Goal: Navigation & Orientation: Understand site structure

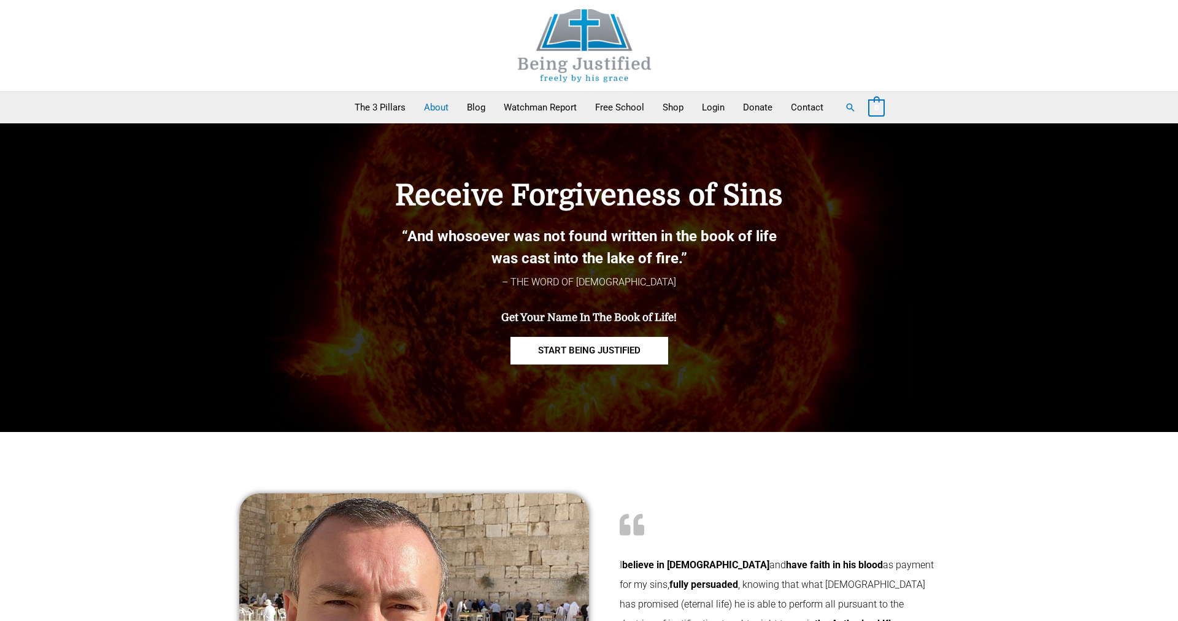
click at [437, 106] on link "About" at bounding box center [436, 107] width 43 height 31
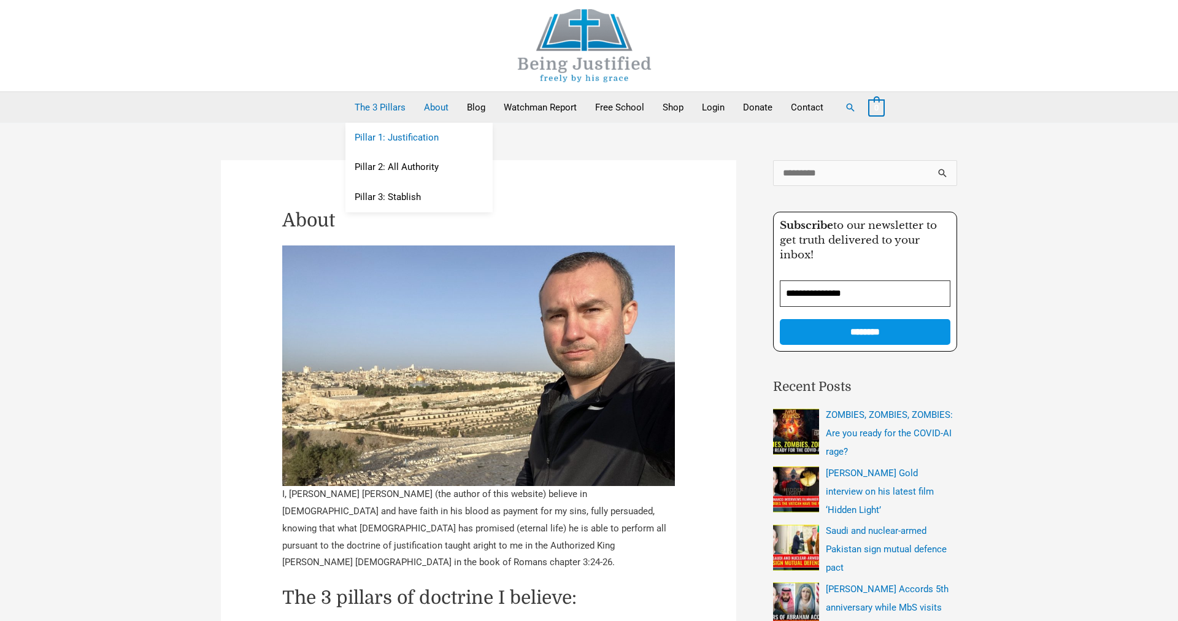
click at [400, 132] on link "Pillar 1: Justification" at bounding box center [418, 138] width 147 height 30
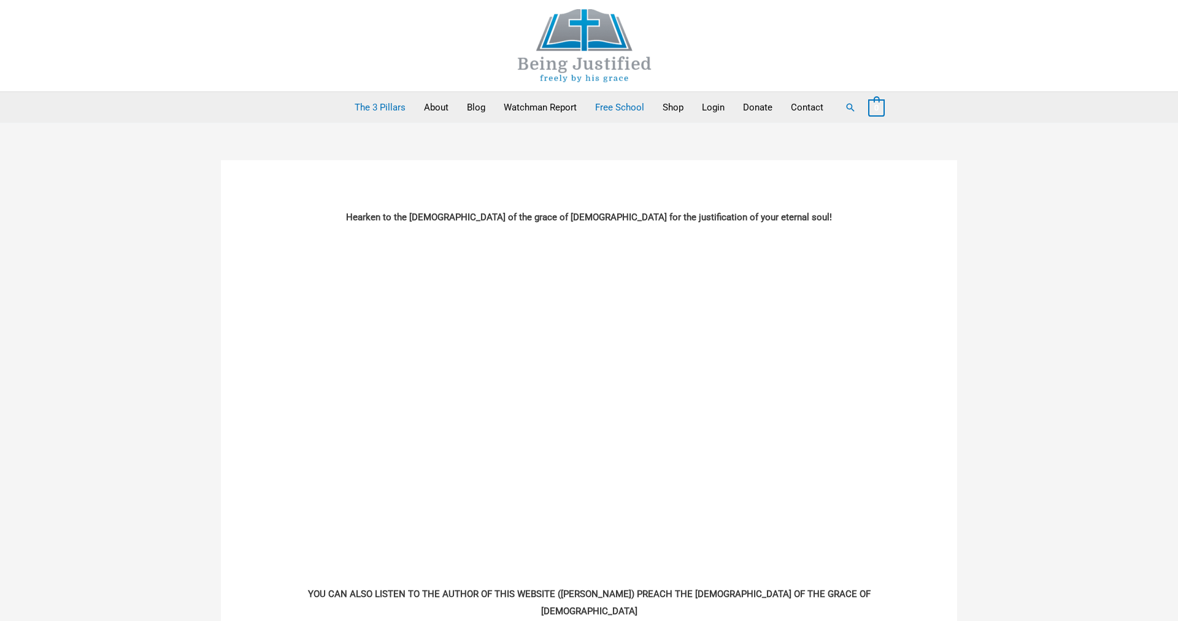
click at [617, 102] on link "Free School" at bounding box center [619, 107] width 67 height 31
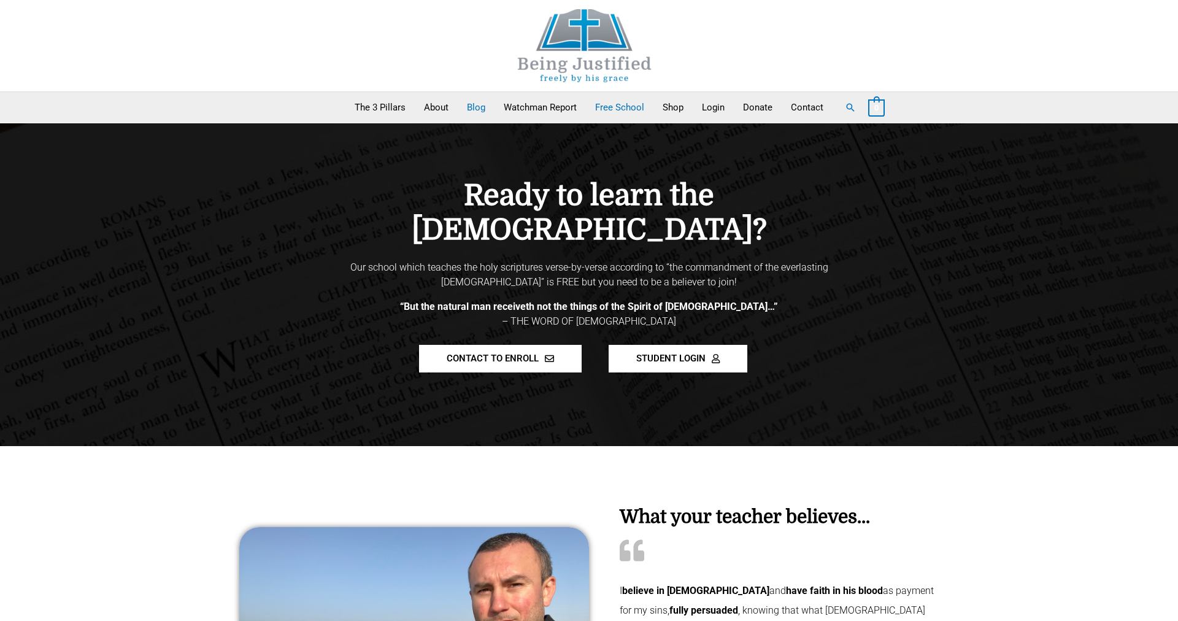
click at [476, 104] on link "Blog" at bounding box center [476, 107] width 37 height 31
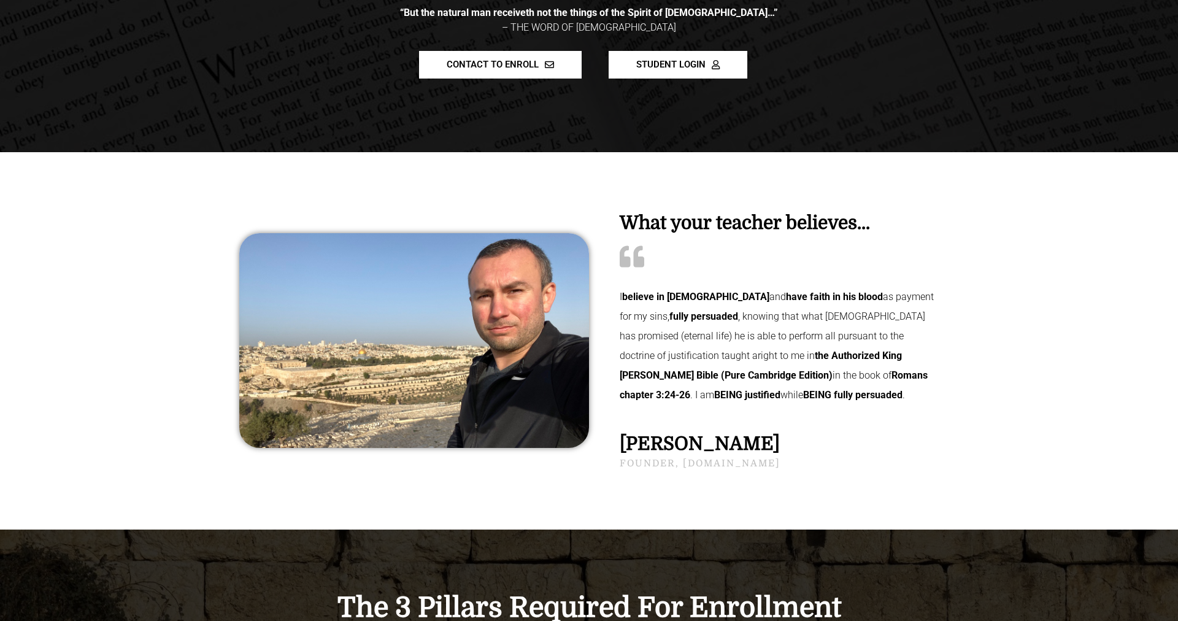
scroll to position [313, 0]
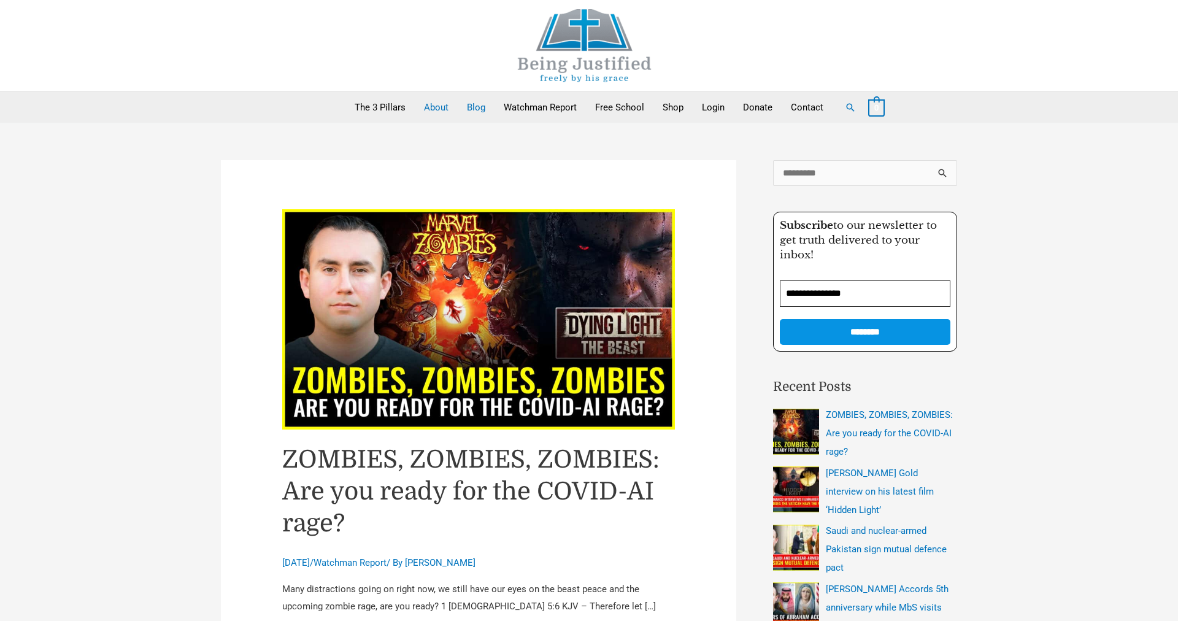
click at [434, 107] on link "About" at bounding box center [436, 107] width 43 height 31
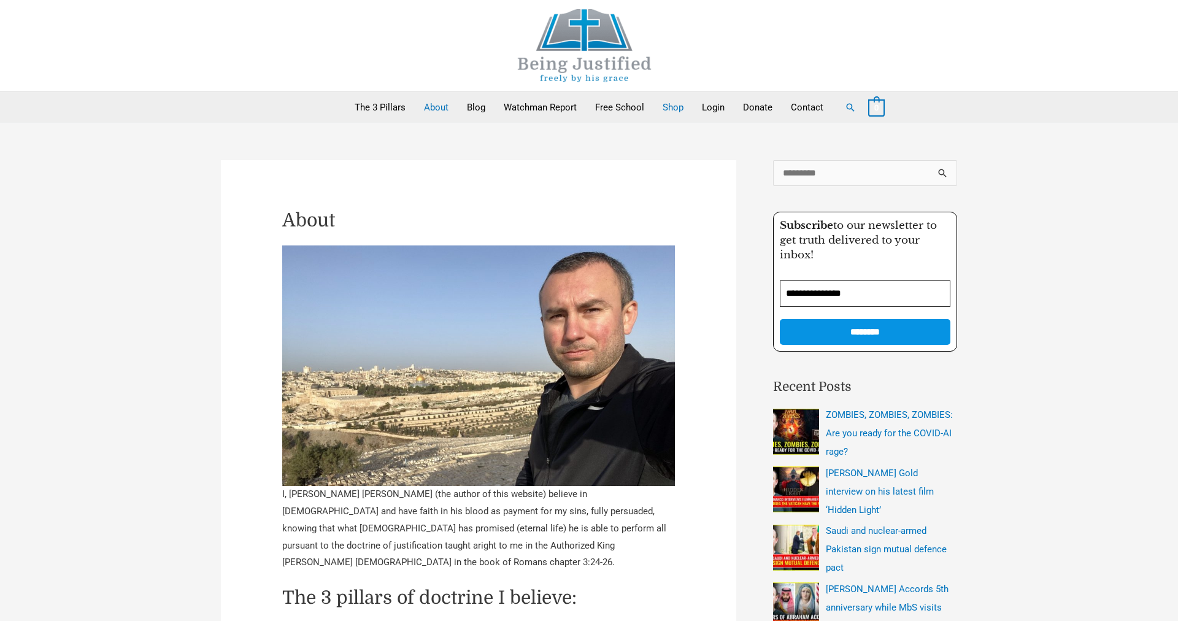
click at [669, 107] on link "Shop" at bounding box center [672, 107] width 39 height 31
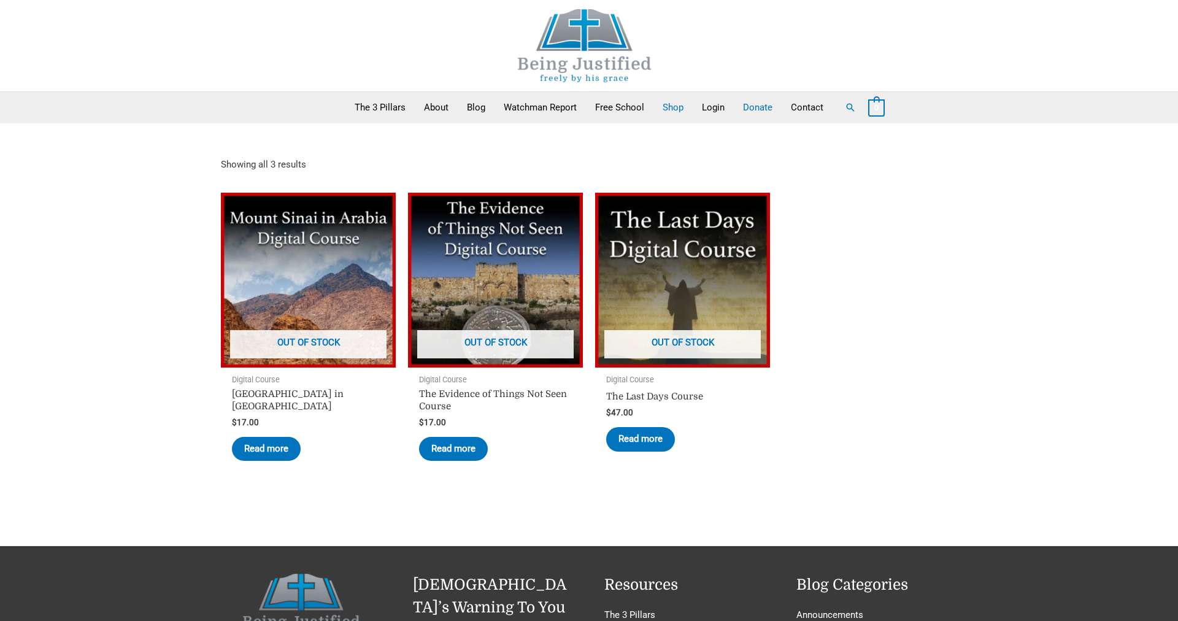
click at [751, 107] on link "Donate" at bounding box center [758, 107] width 48 height 31
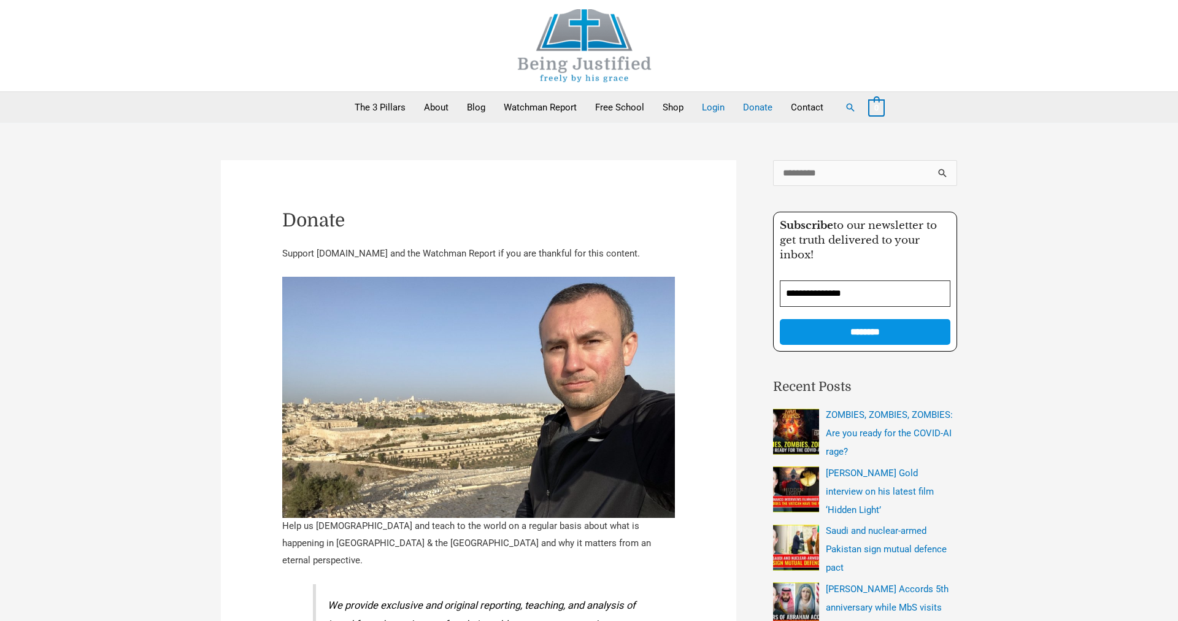
click at [715, 112] on link "Login" at bounding box center [712, 107] width 41 height 31
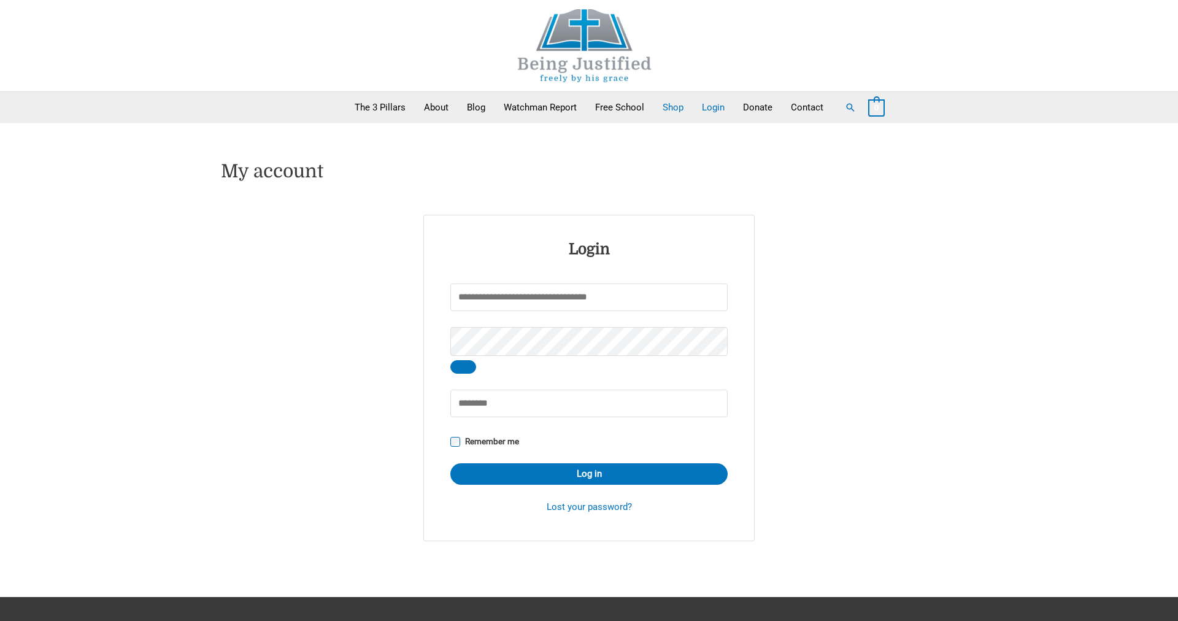
click at [669, 111] on link "Shop" at bounding box center [672, 107] width 39 height 31
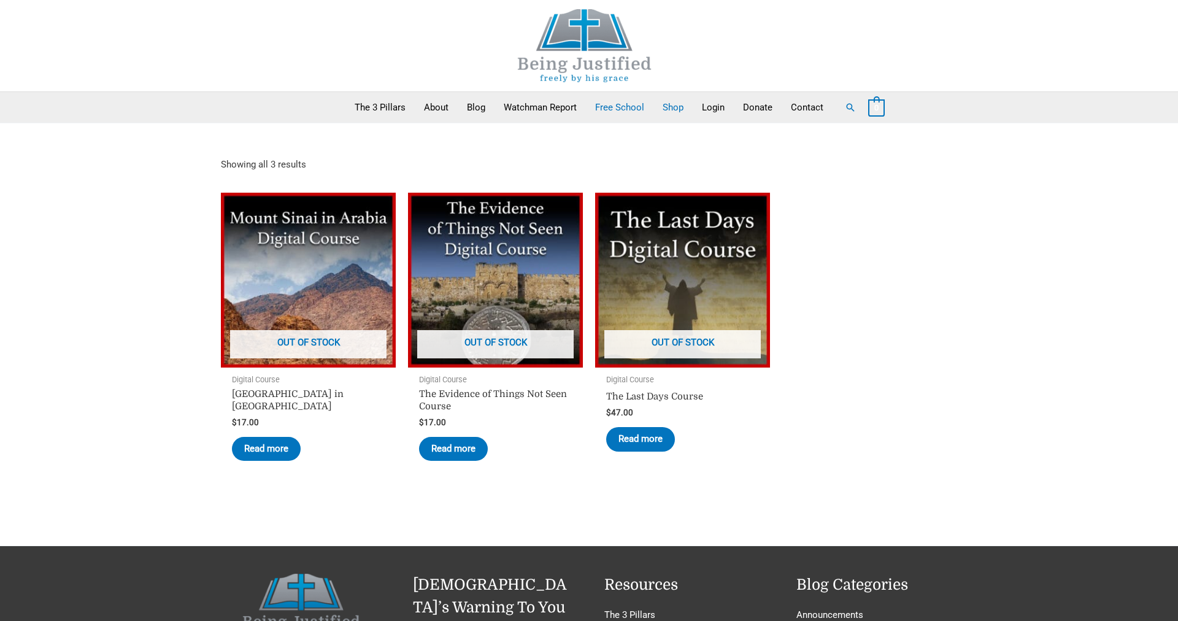
click at [637, 108] on link "Free School" at bounding box center [619, 107] width 67 height 31
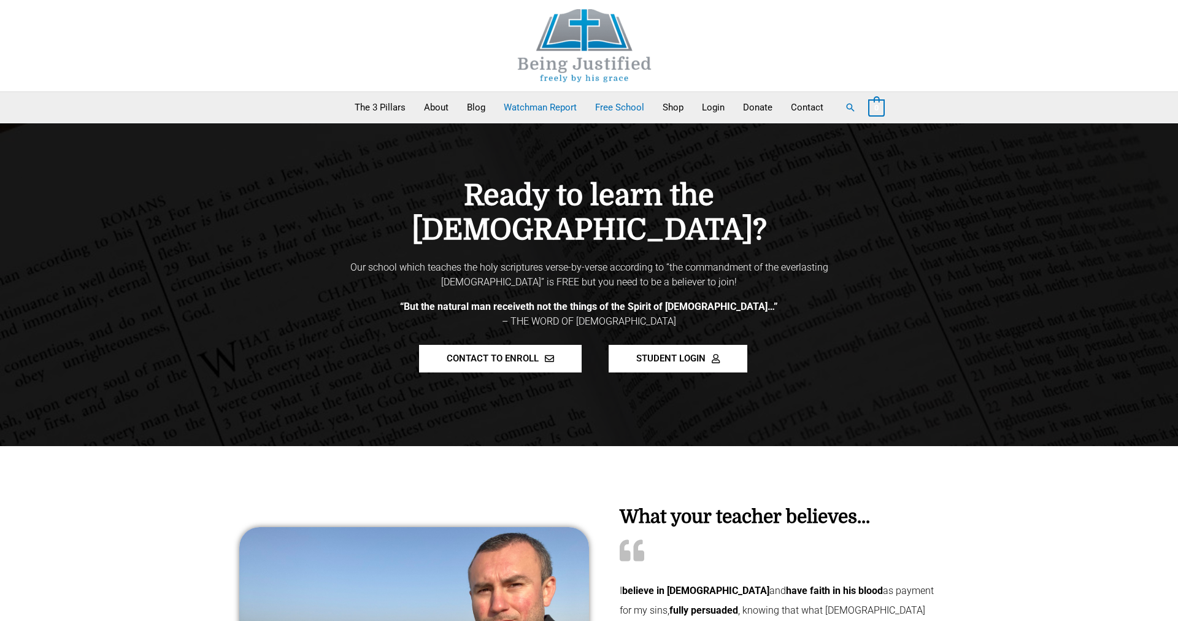
click at [550, 108] on link "Watchman Report" at bounding box center [539, 107] width 91 height 31
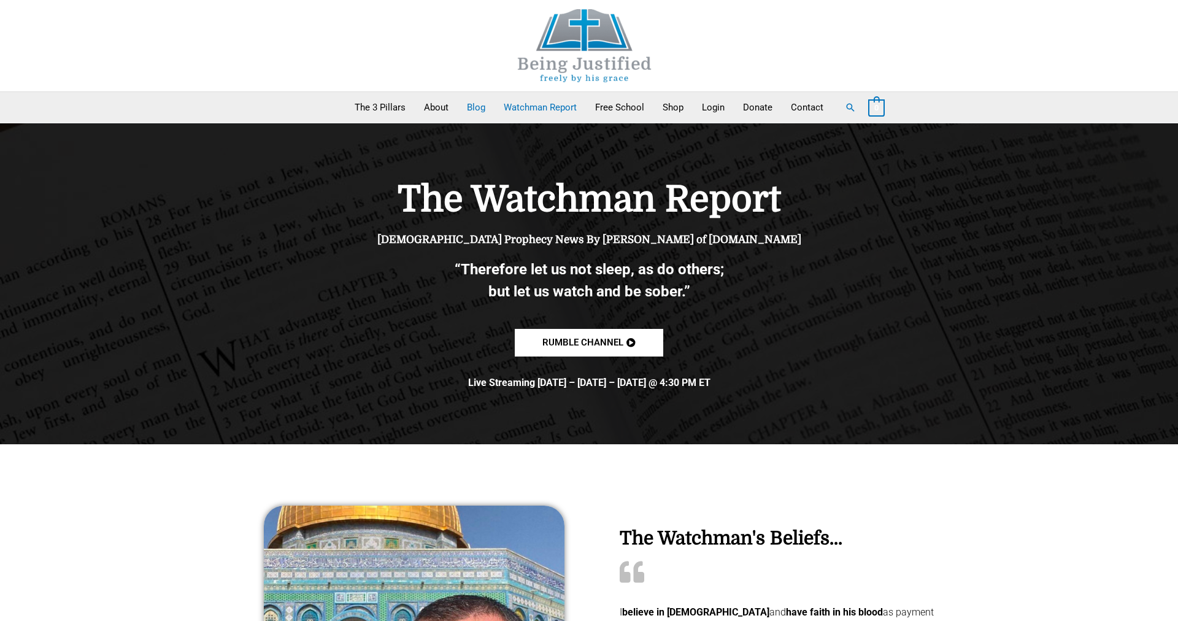
click at [471, 109] on link "Blog" at bounding box center [476, 107] width 37 height 31
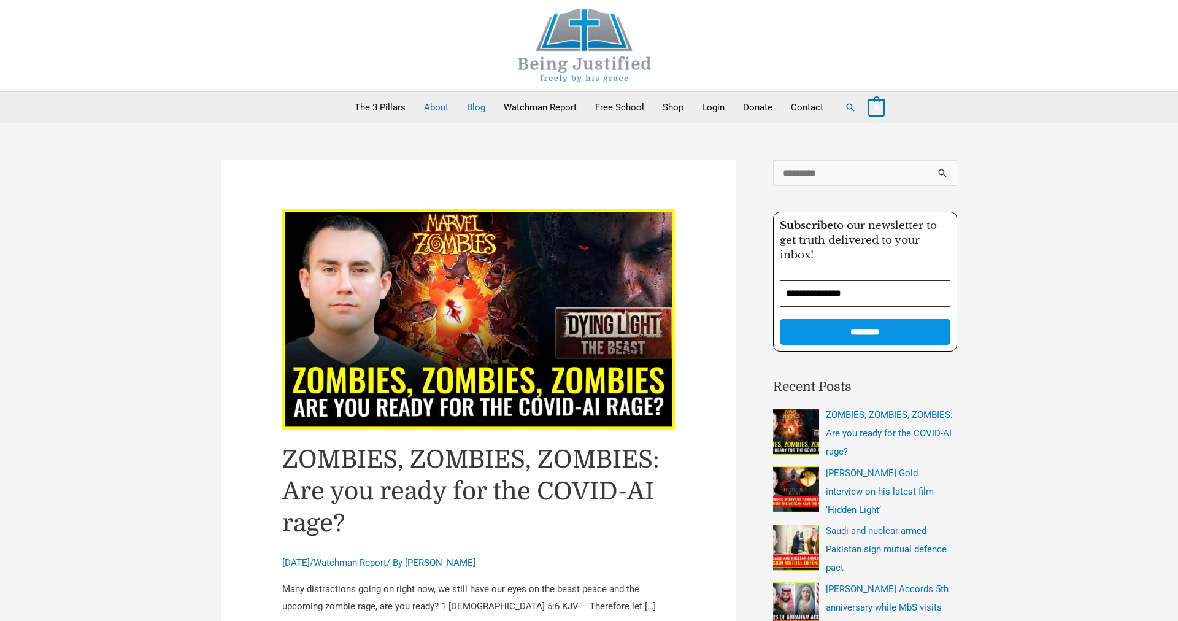
click at [437, 111] on link "About" at bounding box center [436, 107] width 43 height 31
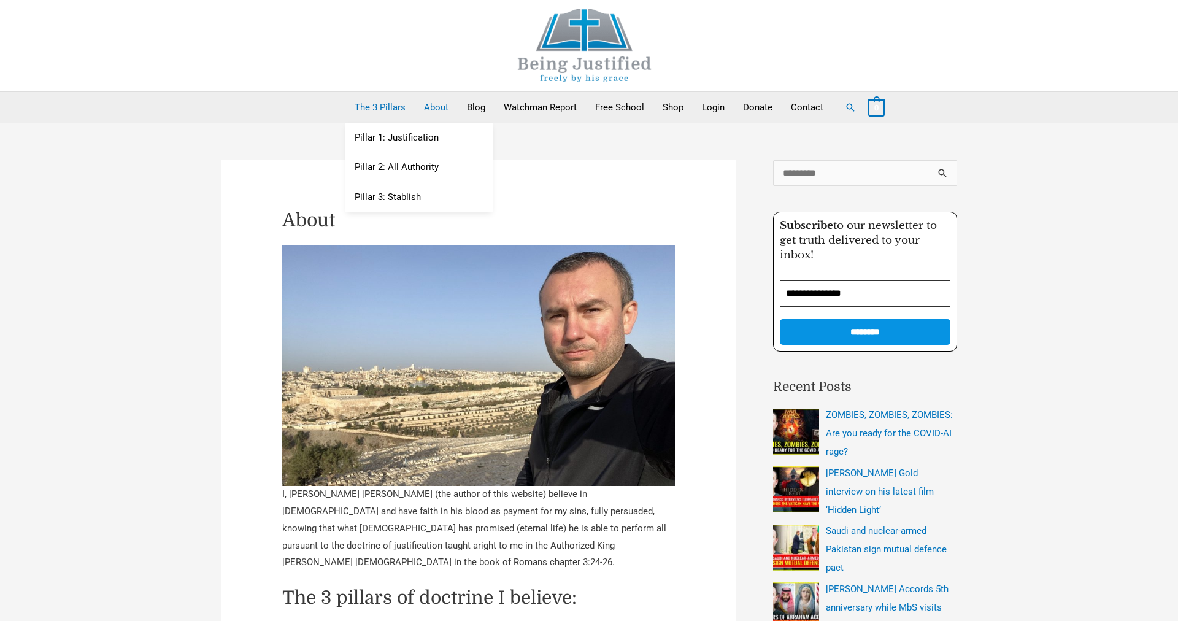
click at [394, 102] on link "The 3 Pillars" at bounding box center [379, 107] width 69 height 31
click at [413, 157] on link "Pillar 2: All Authority" at bounding box center [418, 168] width 147 height 30
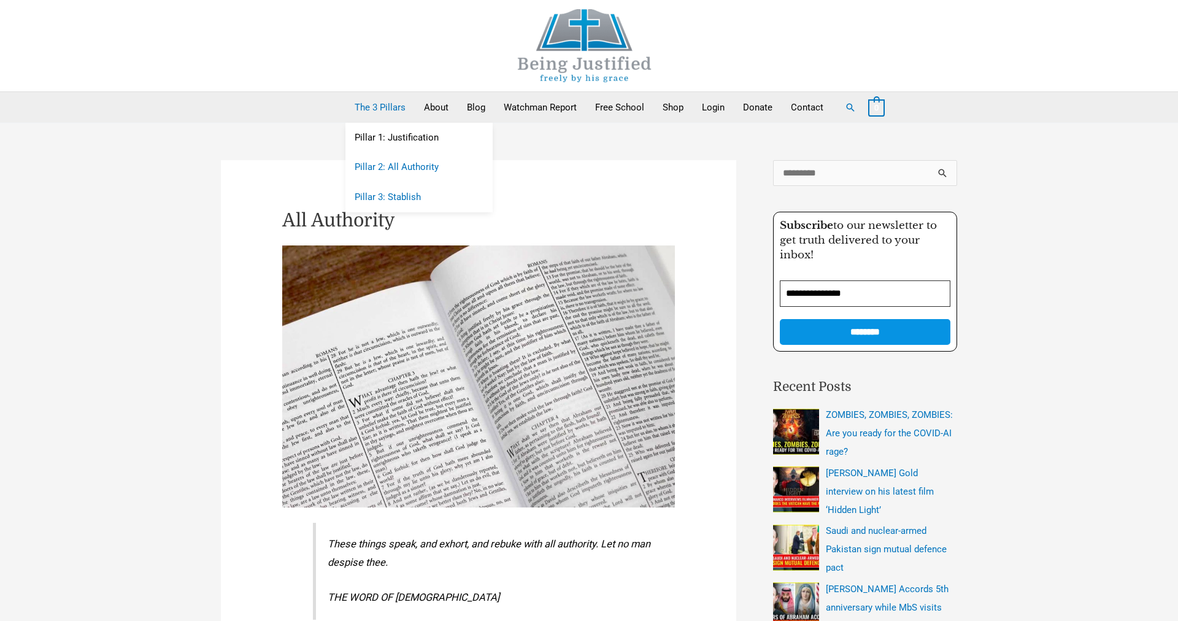
click at [395, 194] on link "Pillar 3: Stablish" at bounding box center [418, 198] width 147 height 30
